Goal: Task Accomplishment & Management: Complete application form

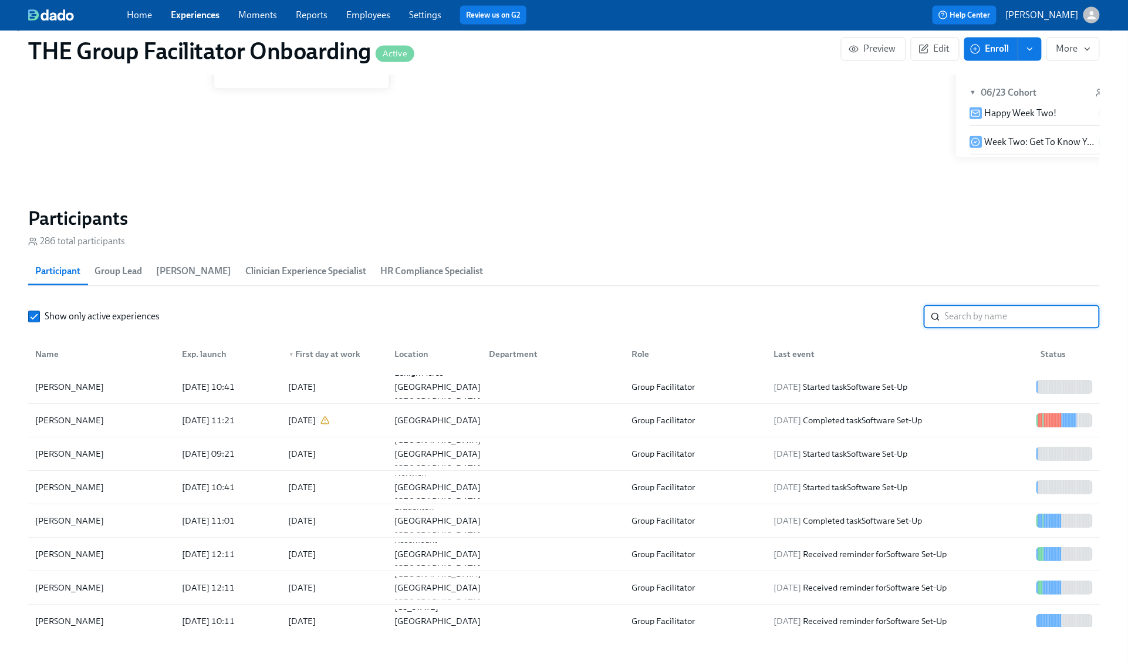
scroll to position [0, 16164]
click at [982, 309] on input "search" at bounding box center [1022, 316] width 155 height 23
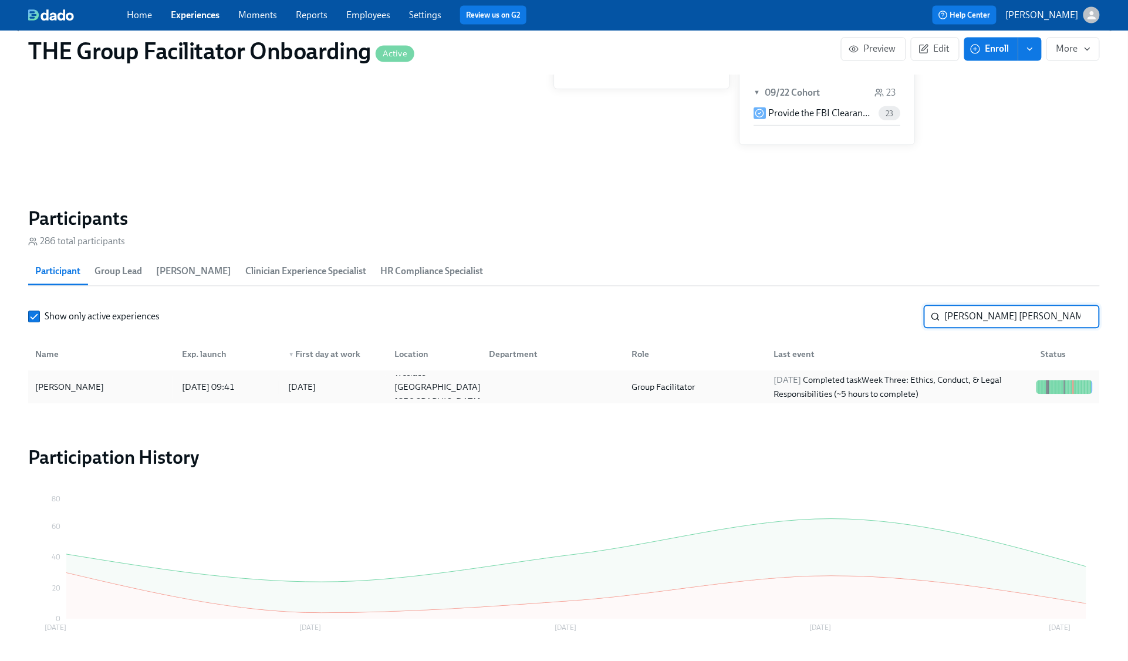
type input "nancy rod"
click at [976, 381] on div "2025/09/22 Completed task Week Three: Ethics, Conduct, & Legal Responsibilities…" at bounding box center [900, 387] width 263 height 28
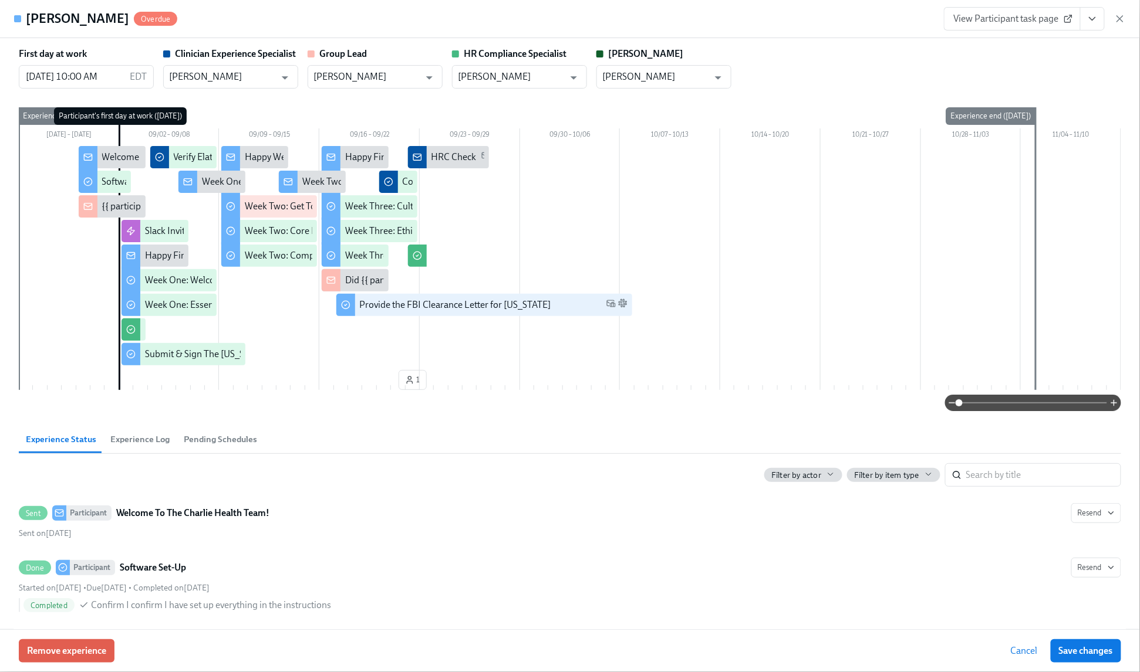
click at [1090, 15] on icon "View task page" at bounding box center [1092, 19] width 12 height 12
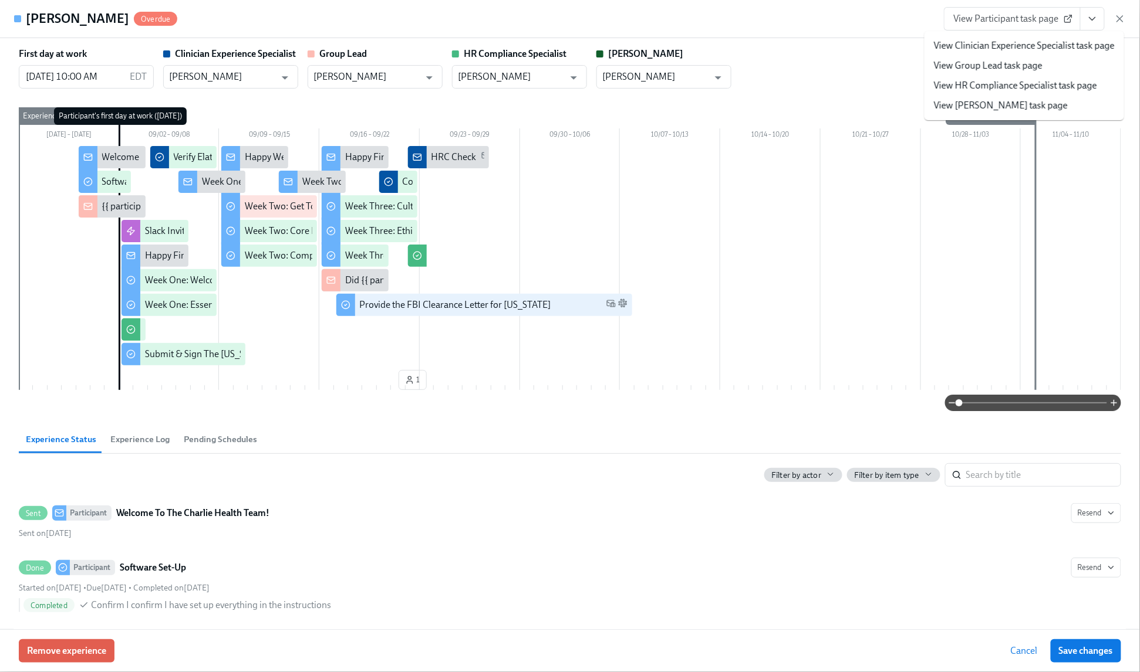
click at [1012, 81] on link "View HR Compliance Specialist task page" at bounding box center [1015, 85] width 163 height 13
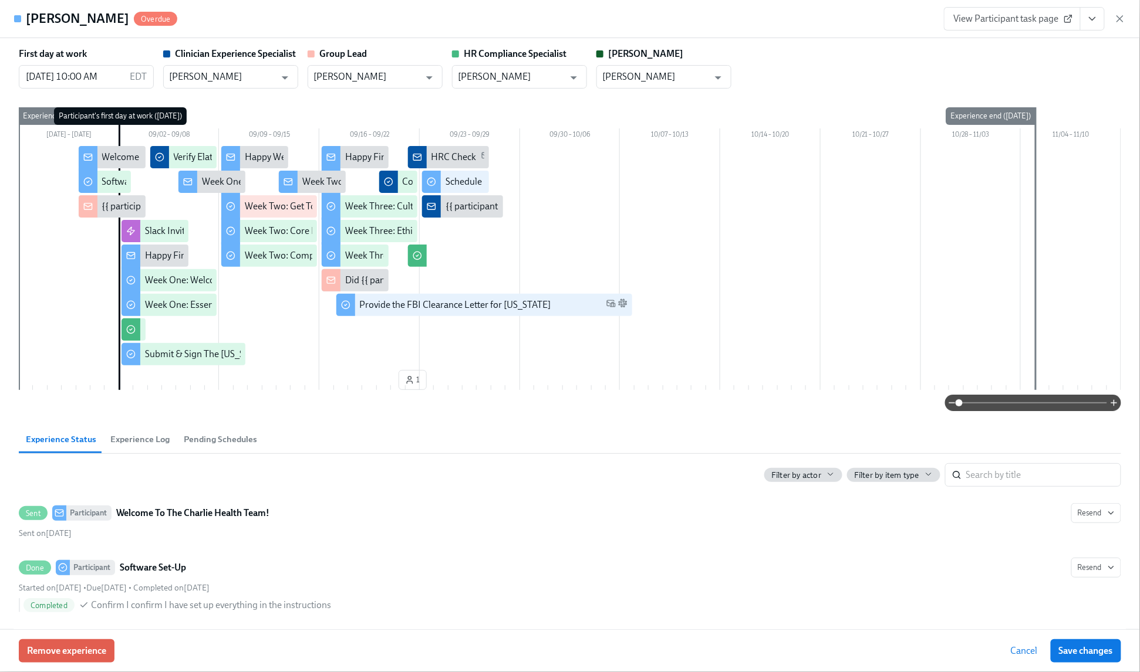
click at [1118, 19] on icon "button" at bounding box center [1120, 19] width 12 height 12
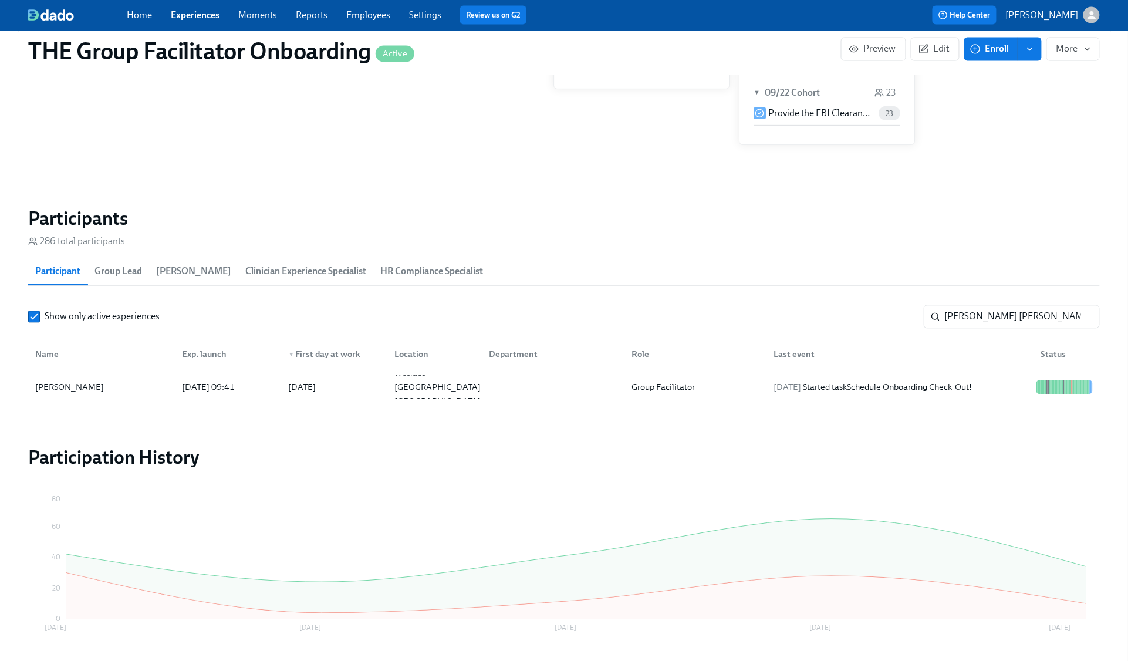
scroll to position [0, 16164]
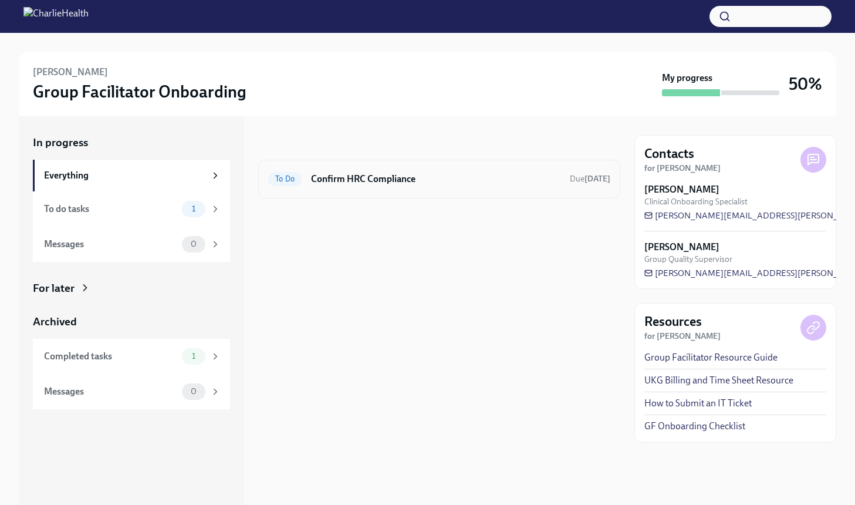
click at [473, 189] on div "To Do Confirm HRC Compliance Due [DATE]" at bounding box center [439, 179] width 362 height 39
click at [443, 184] on h6 "Confirm HRC Compliance" at bounding box center [435, 179] width 249 height 13
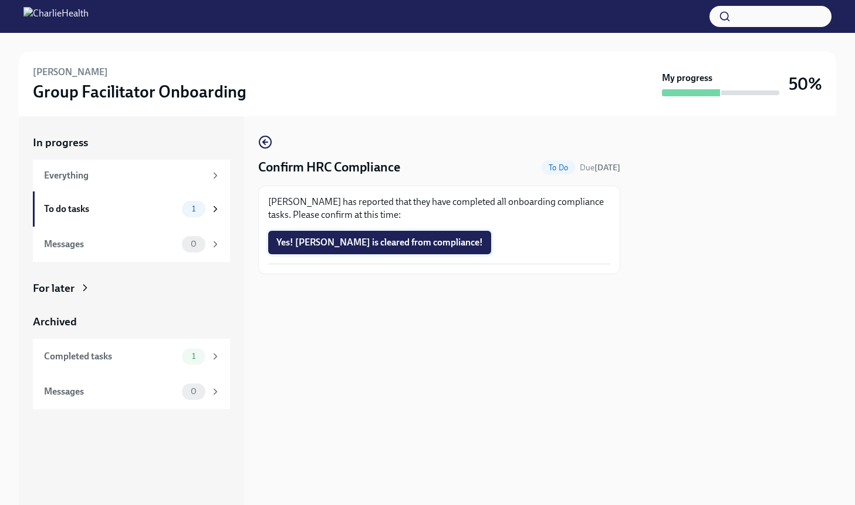
click at [404, 247] on span "Yes! Nancy is cleared from compliance!" at bounding box center [379, 242] width 207 height 12
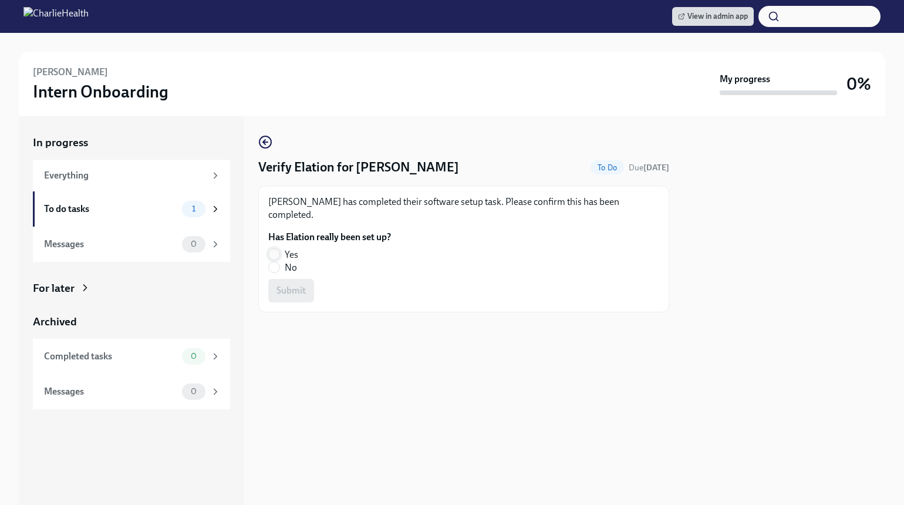
click at [272, 249] on input "Yes" at bounding box center [274, 254] width 11 height 11
radio input "true"
click at [285, 285] on span "Submit" at bounding box center [290, 291] width 29 height 12
click at [269, 249] on input "Yes" at bounding box center [274, 254] width 11 height 11
radio input "true"
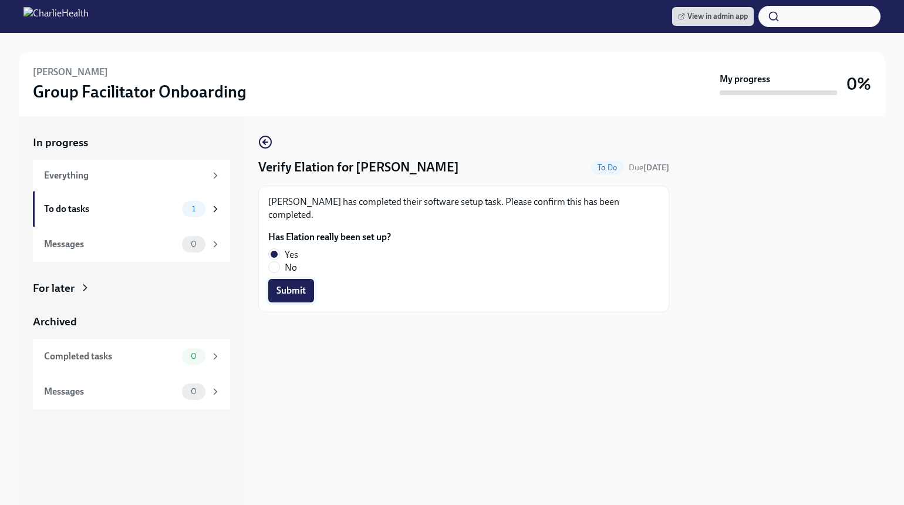
click at [280, 285] on span "Submit" at bounding box center [290, 291] width 29 height 12
click at [275, 259] on input "Yes" at bounding box center [274, 254] width 11 height 11
radio input "true"
click at [285, 292] on span "Submit" at bounding box center [290, 291] width 29 height 12
click at [276, 249] on input "Yes" at bounding box center [274, 254] width 11 height 11
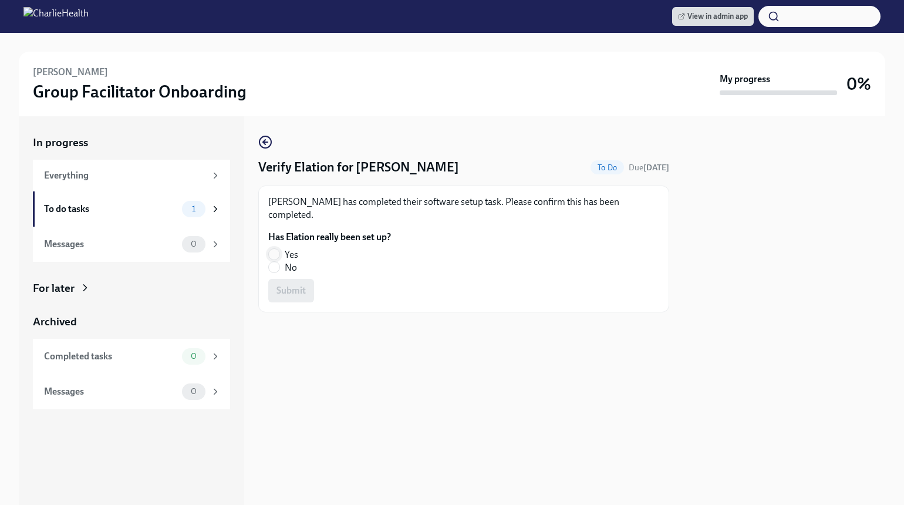
radio input "true"
click at [288, 285] on span "Submit" at bounding box center [290, 291] width 29 height 12
click at [283, 261] on label "No" at bounding box center [324, 267] width 113 height 13
click at [279, 262] on input "No" at bounding box center [274, 267] width 11 height 11
radio input "true"
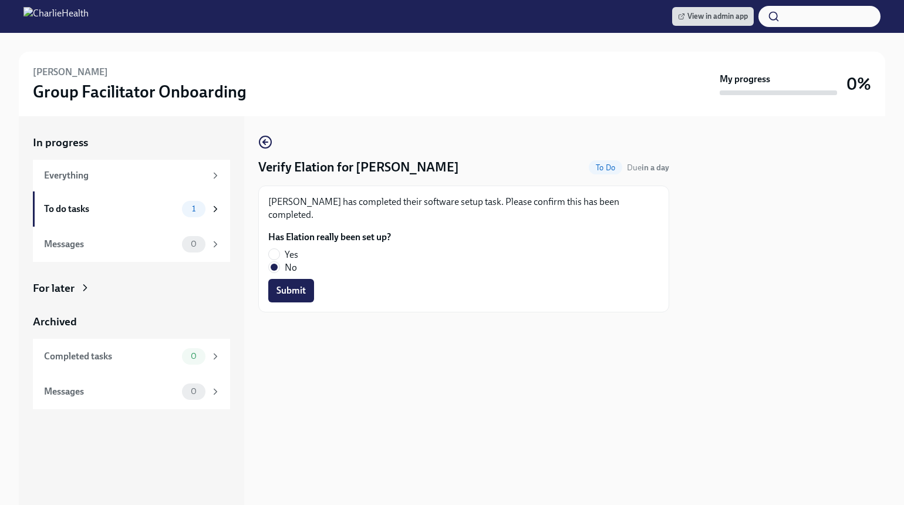
click at [285, 262] on form "Has Elation really been set up? Yes No Submit" at bounding box center [463, 267] width 391 height 72
click at [292, 285] on span "Submit" at bounding box center [290, 291] width 29 height 12
click at [282, 261] on label "No" at bounding box center [324, 267] width 113 height 13
click at [279, 262] on input "No" at bounding box center [274, 267] width 11 height 11
radio input "true"
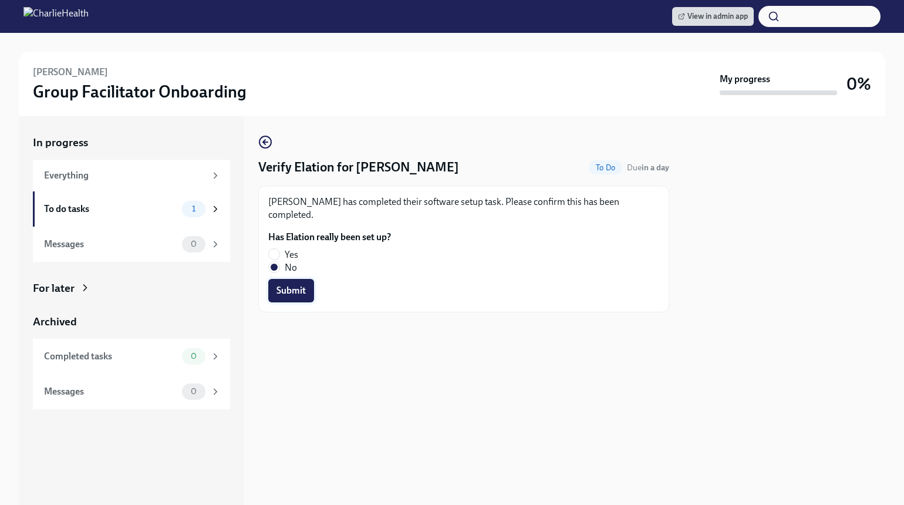
click at [286, 285] on span "Submit" at bounding box center [290, 291] width 29 height 12
click at [293, 248] on span "Yes" at bounding box center [291, 254] width 13 height 13
click at [279, 249] on input "Yes" at bounding box center [274, 254] width 11 height 11
radio input "true"
click at [295, 285] on span "Submit" at bounding box center [290, 291] width 29 height 12
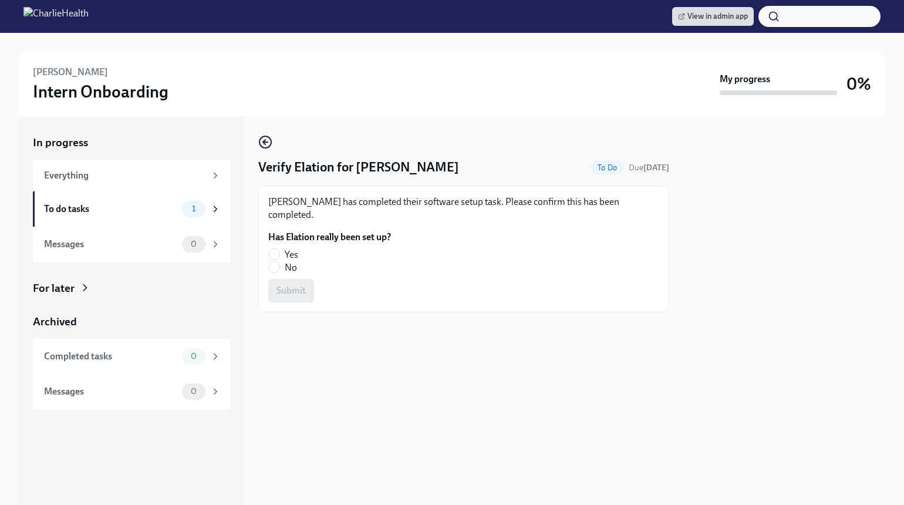
click at [292, 248] on span "Yes" at bounding box center [291, 254] width 13 height 13
click at [279, 249] on input "Yes" at bounding box center [274, 254] width 11 height 11
radio input "true"
click at [290, 285] on span "Submit" at bounding box center [290, 291] width 29 height 12
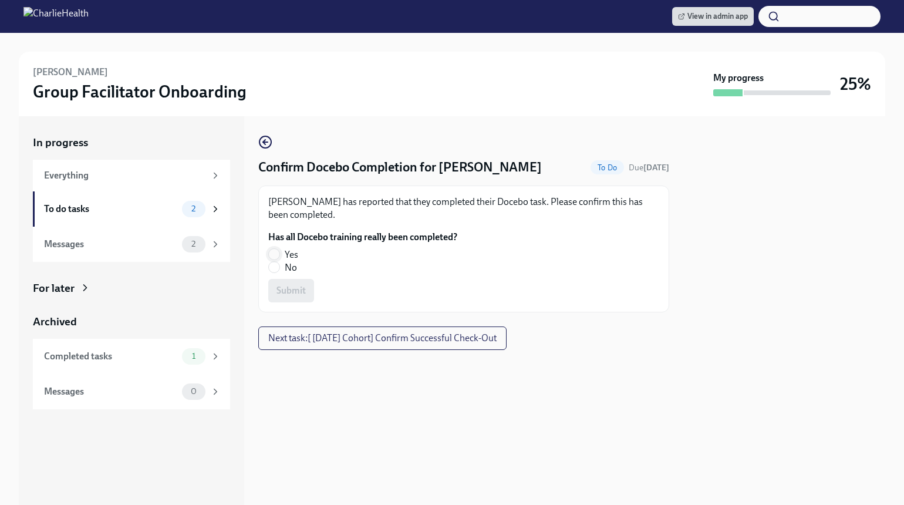
click at [272, 253] on input "Yes" at bounding box center [274, 254] width 11 height 11
radio input "true"
click at [283, 287] on span "Submit" at bounding box center [290, 291] width 29 height 12
